Goal: Transaction & Acquisition: Purchase product/service

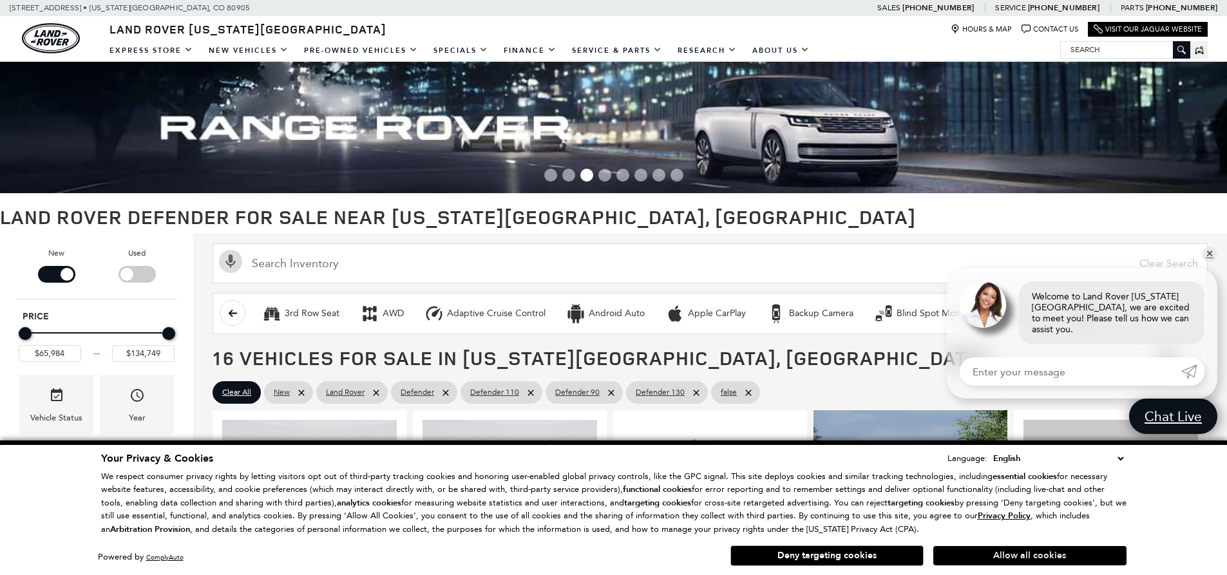
click at [985, 551] on button "Allow all cookies" at bounding box center [1029, 555] width 193 height 19
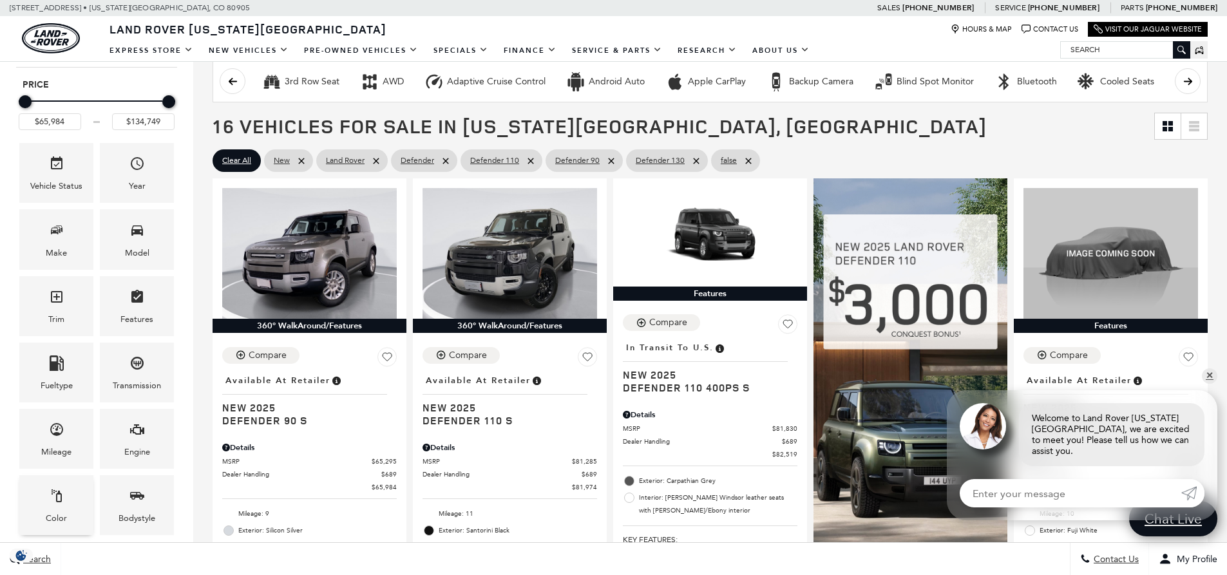
scroll to position [322, 0]
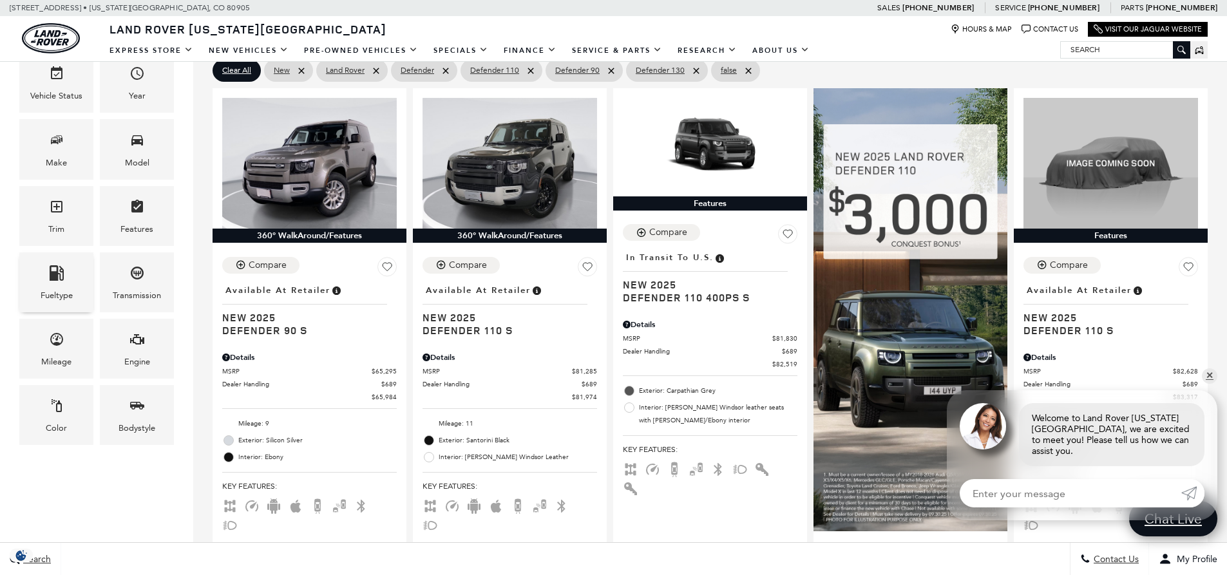
click at [52, 267] on icon "Fueltype" at bounding box center [56, 272] width 15 height 15
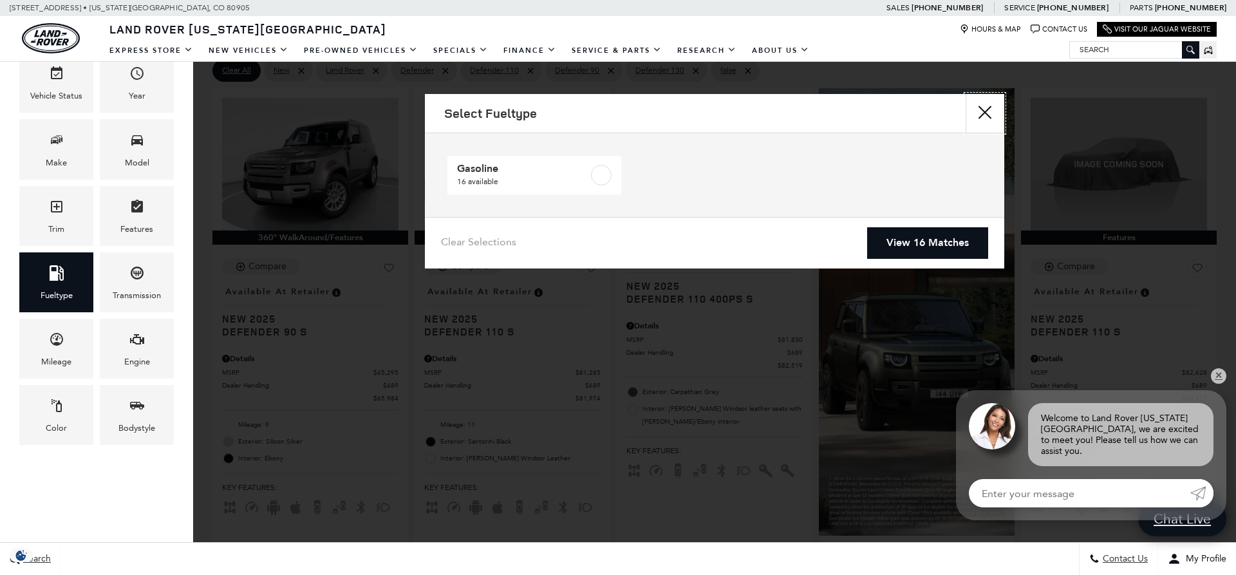
click at [1000, 111] on button "close" at bounding box center [985, 113] width 39 height 39
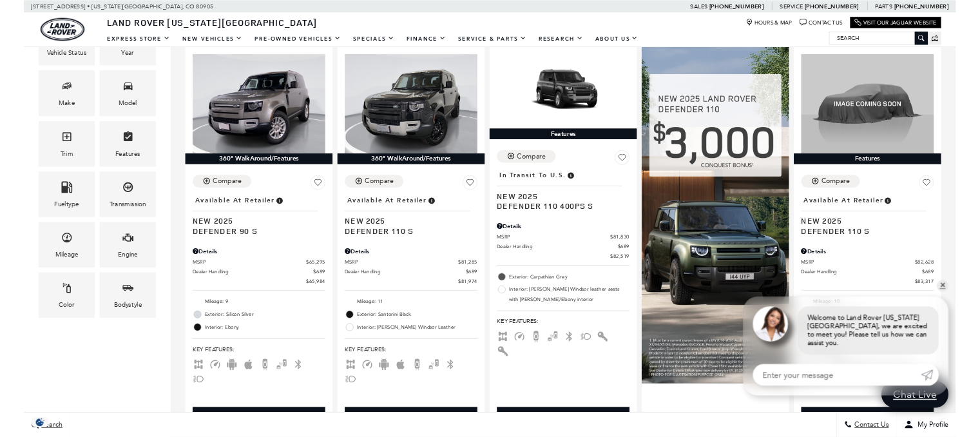
scroll to position [296, 0]
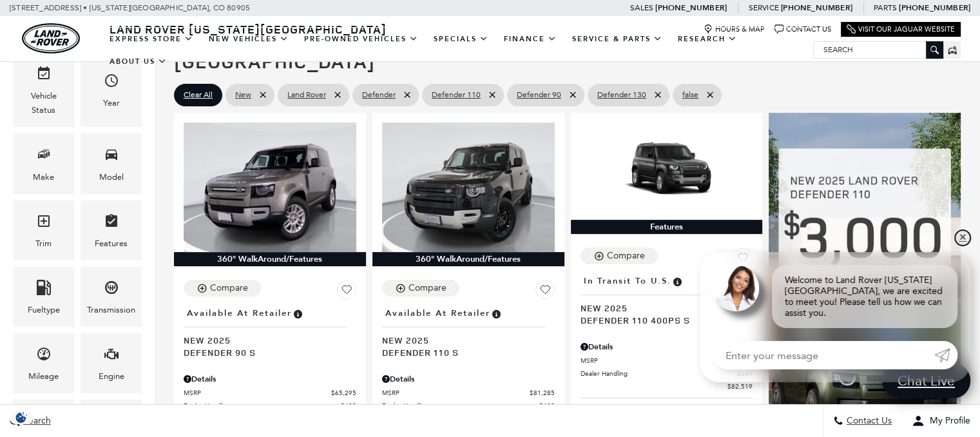
click at [960, 245] on link "✕" at bounding box center [961, 237] width 15 height 15
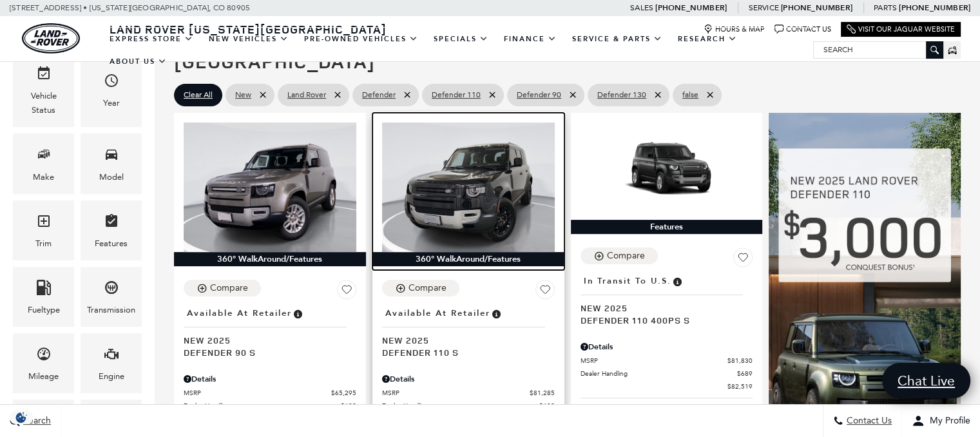
click at [431, 153] on img at bounding box center [468, 186] width 173 height 129
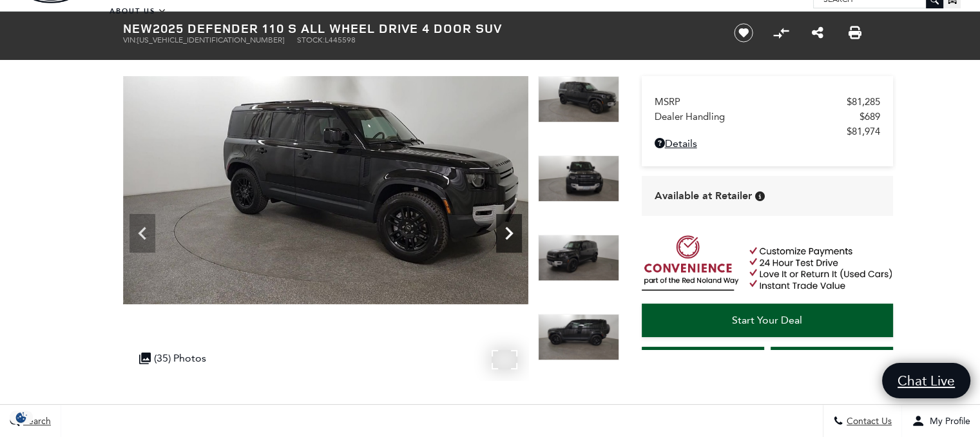
click at [508, 237] on icon "Next" at bounding box center [509, 233] width 26 height 26
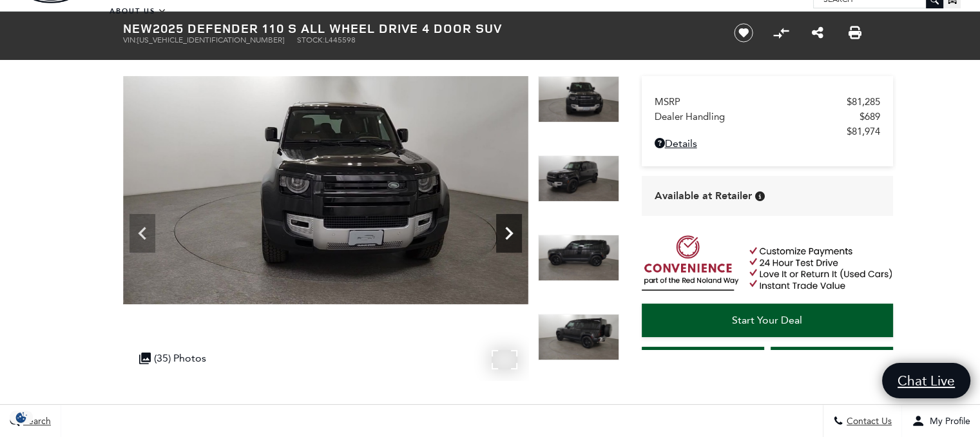
click at [508, 237] on icon "Next" at bounding box center [509, 233] width 26 height 26
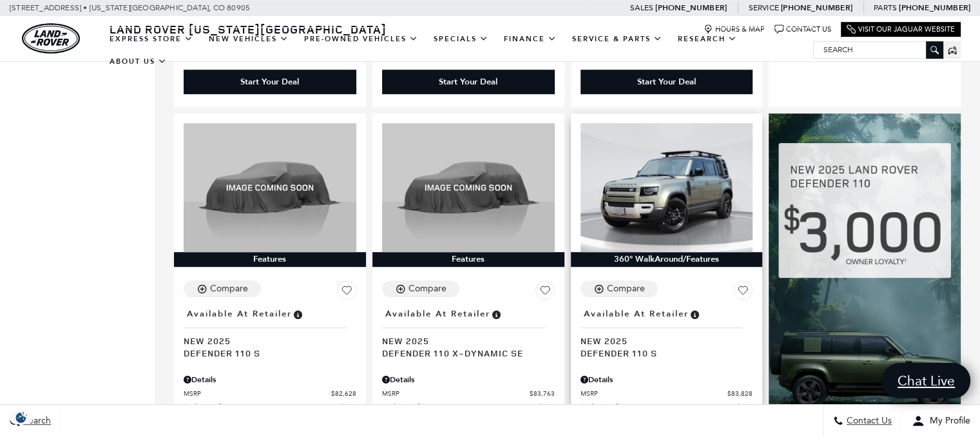
scroll to position [800, 0]
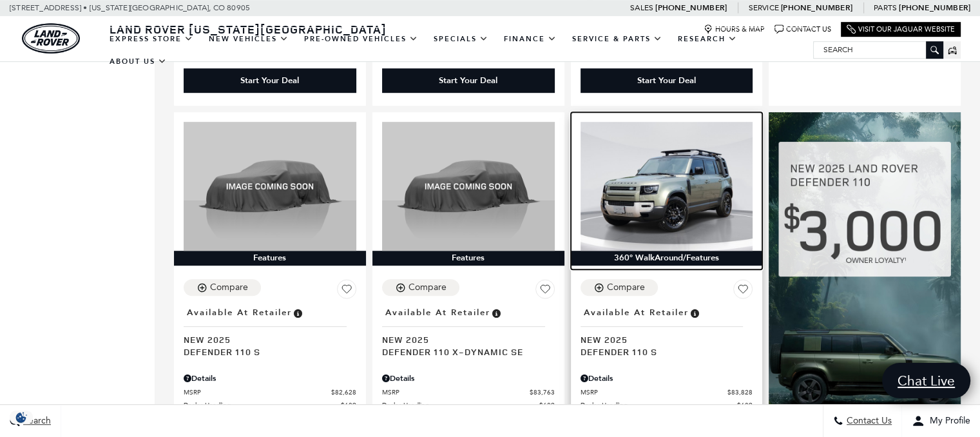
click at [655, 191] on img at bounding box center [666, 186] width 173 height 129
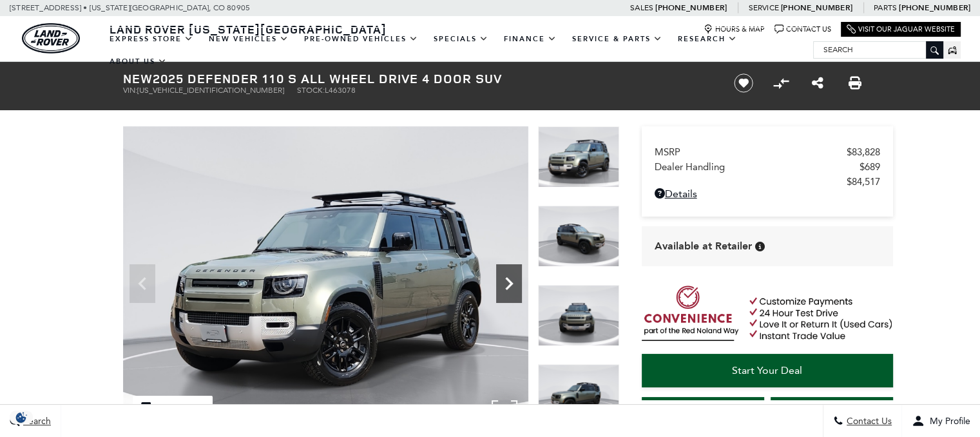
click at [515, 279] on icon "Next" at bounding box center [509, 283] width 26 height 26
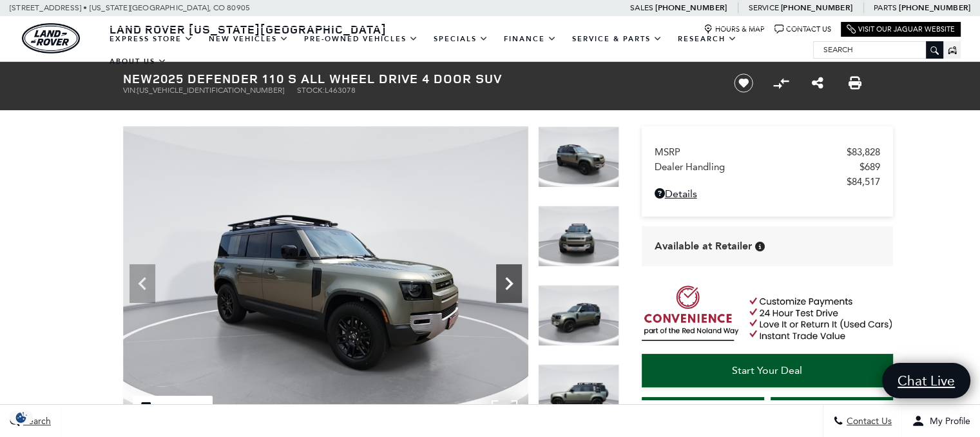
click at [515, 279] on icon "Next" at bounding box center [509, 283] width 26 height 26
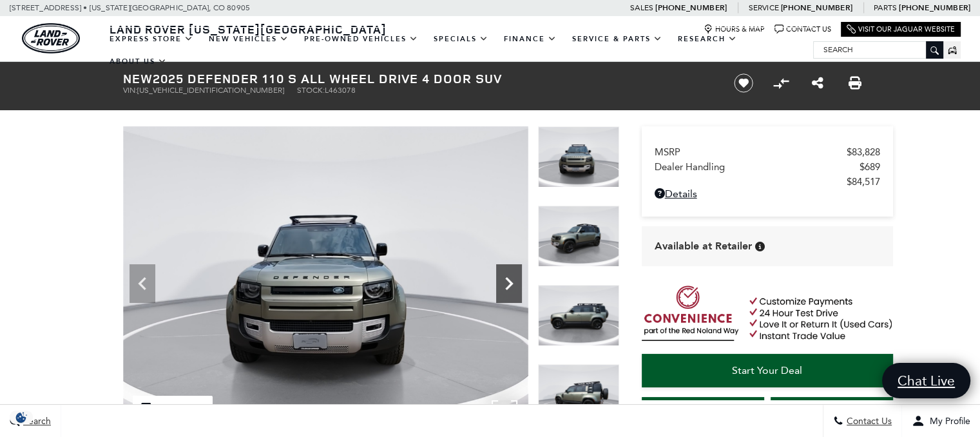
click at [515, 279] on icon "Next" at bounding box center [509, 283] width 26 height 26
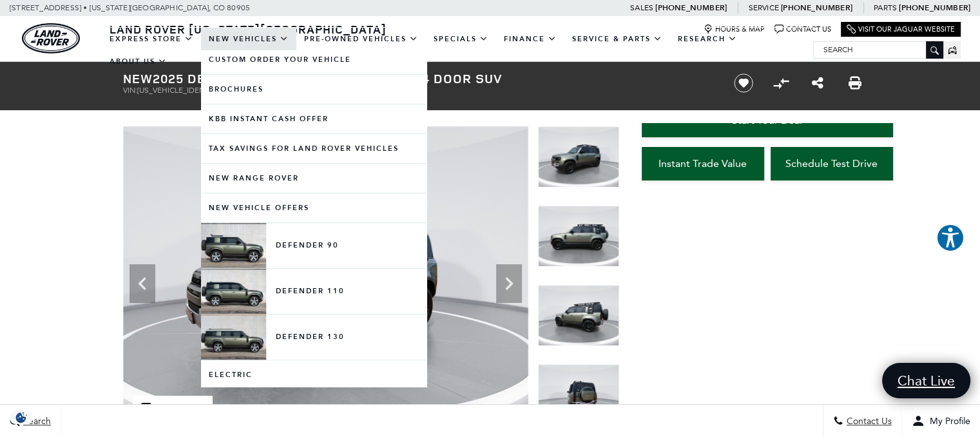
scroll to position [564, 0]
click at [260, 374] on link "Electric" at bounding box center [313, 373] width 225 height 29
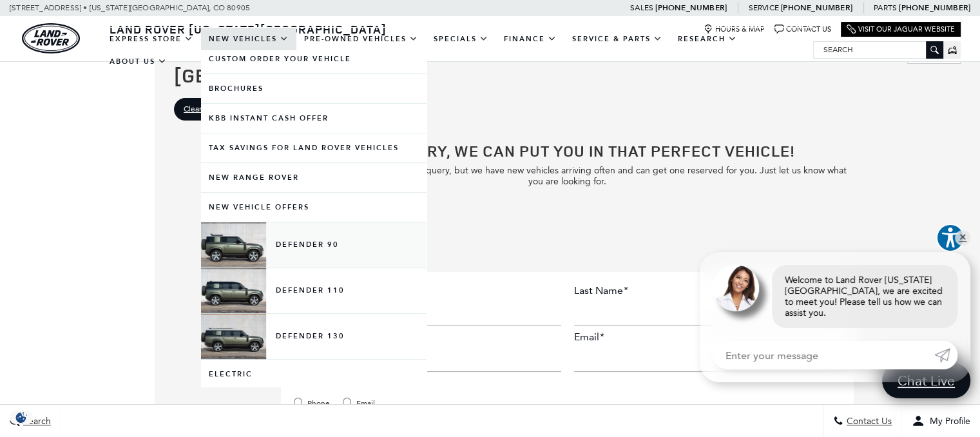
scroll to position [193, 0]
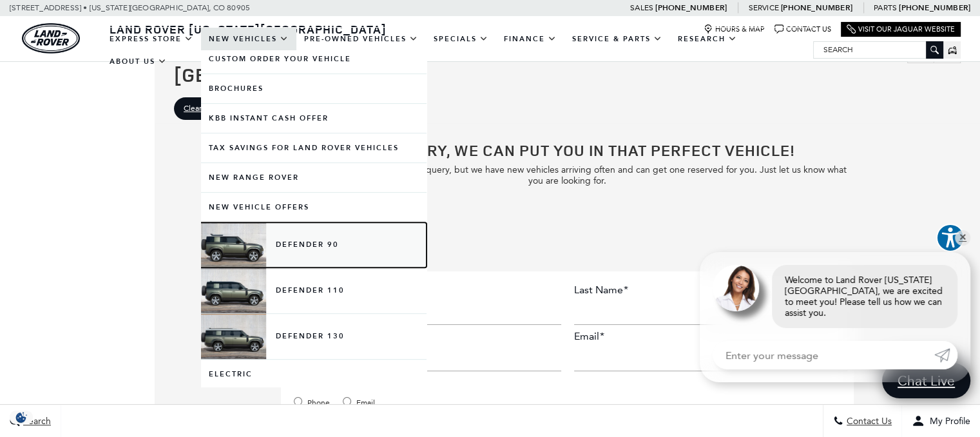
click at [261, 251] on link "Defender 90" at bounding box center [313, 244] width 225 height 45
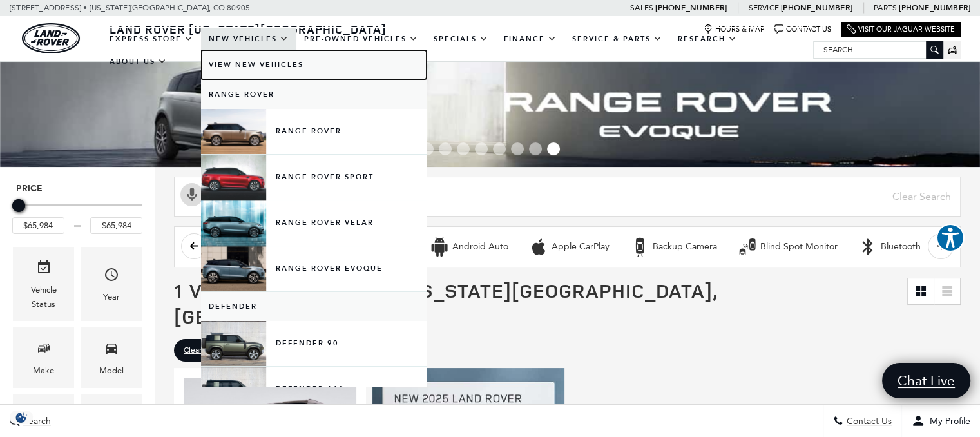
click at [278, 71] on link "View New Vehicles" at bounding box center [313, 64] width 225 height 29
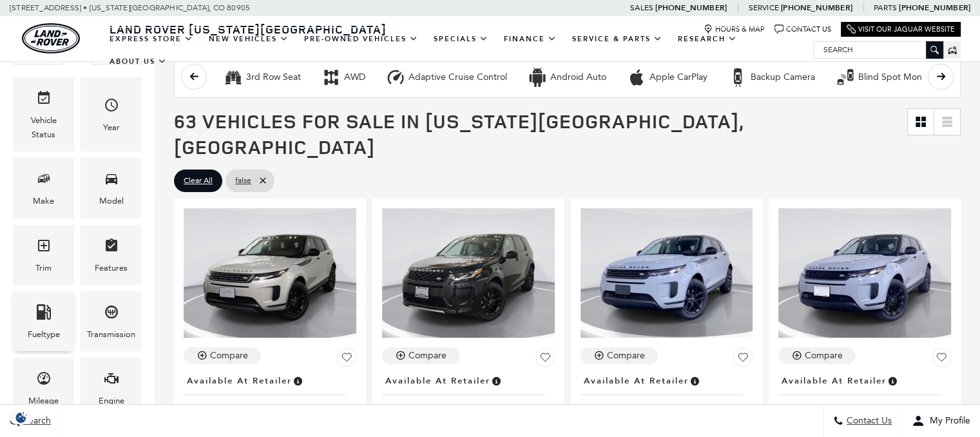
click at [62, 302] on div "Fueltype" at bounding box center [43, 321] width 61 height 60
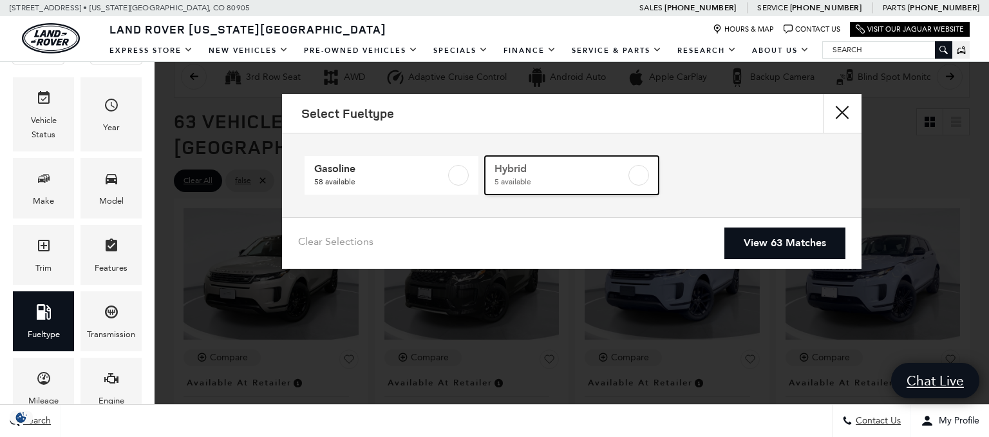
click at [629, 165] on div at bounding box center [639, 175] width 21 height 21
type input "$103,254"
type input "$156,654"
checkbox input "true"
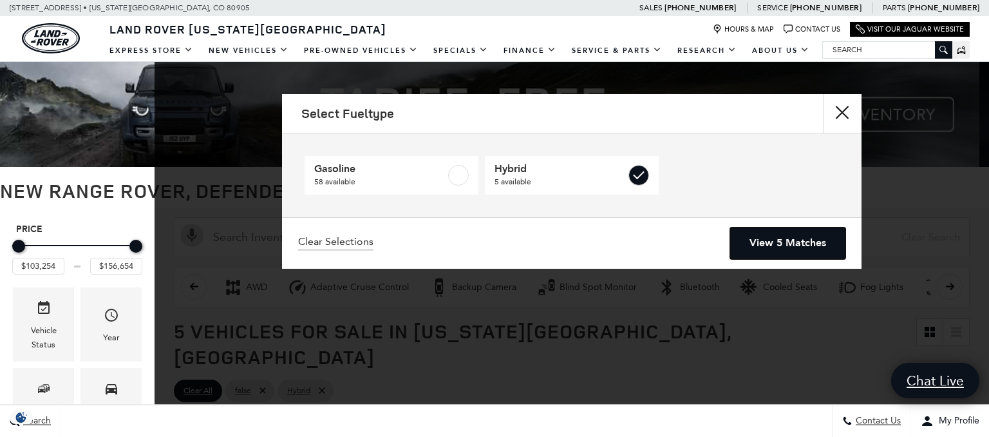
click at [744, 243] on link "View 5 Matches" at bounding box center [787, 243] width 115 height 32
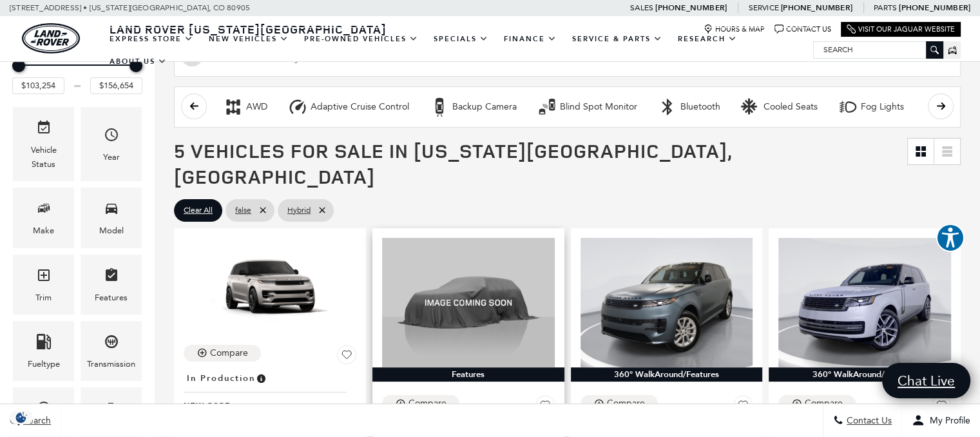
scroll to position [180, 0]
